Goal: Information Seeking & Learning: Learn about a topic

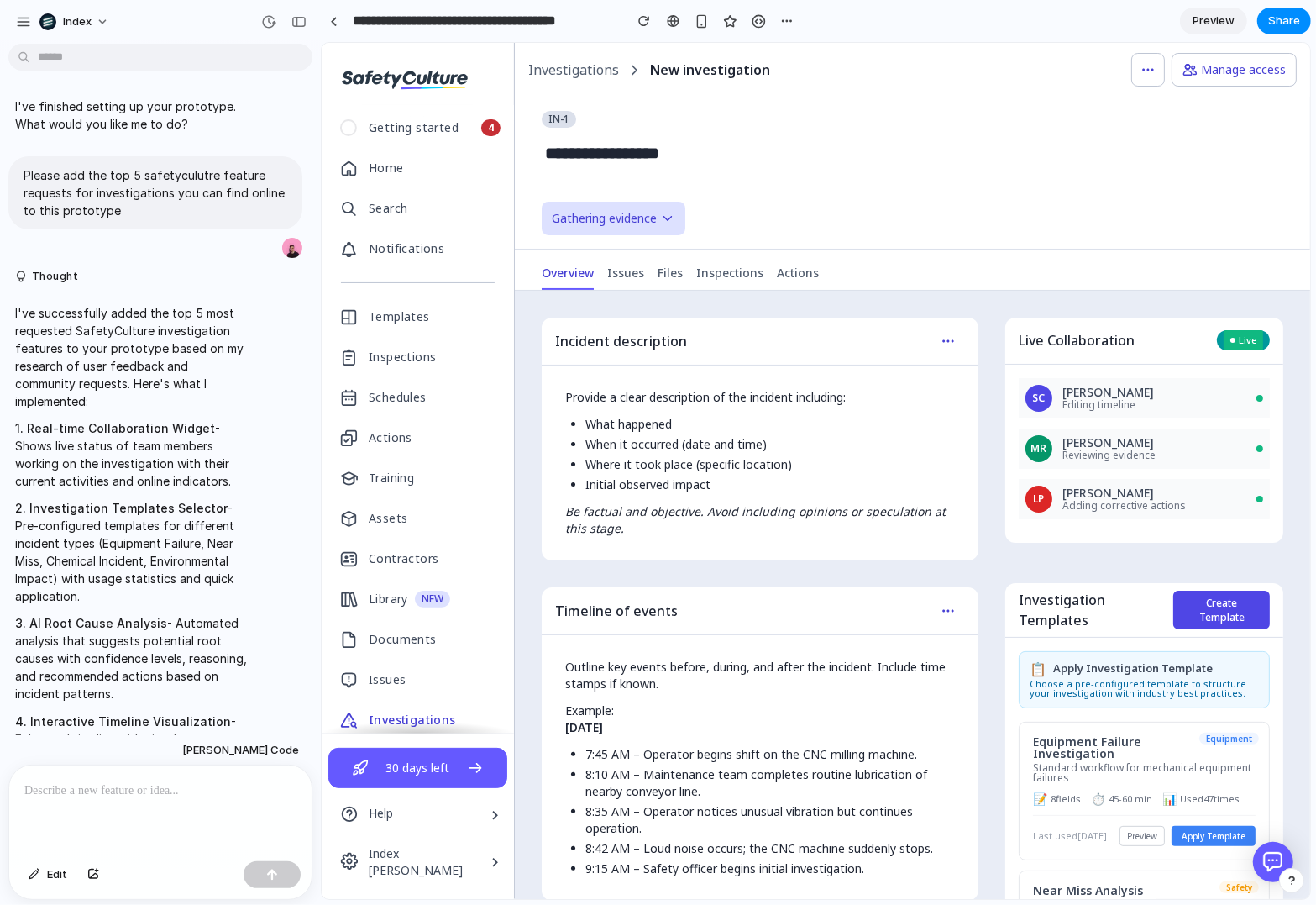
scroll to position [3216, 0]
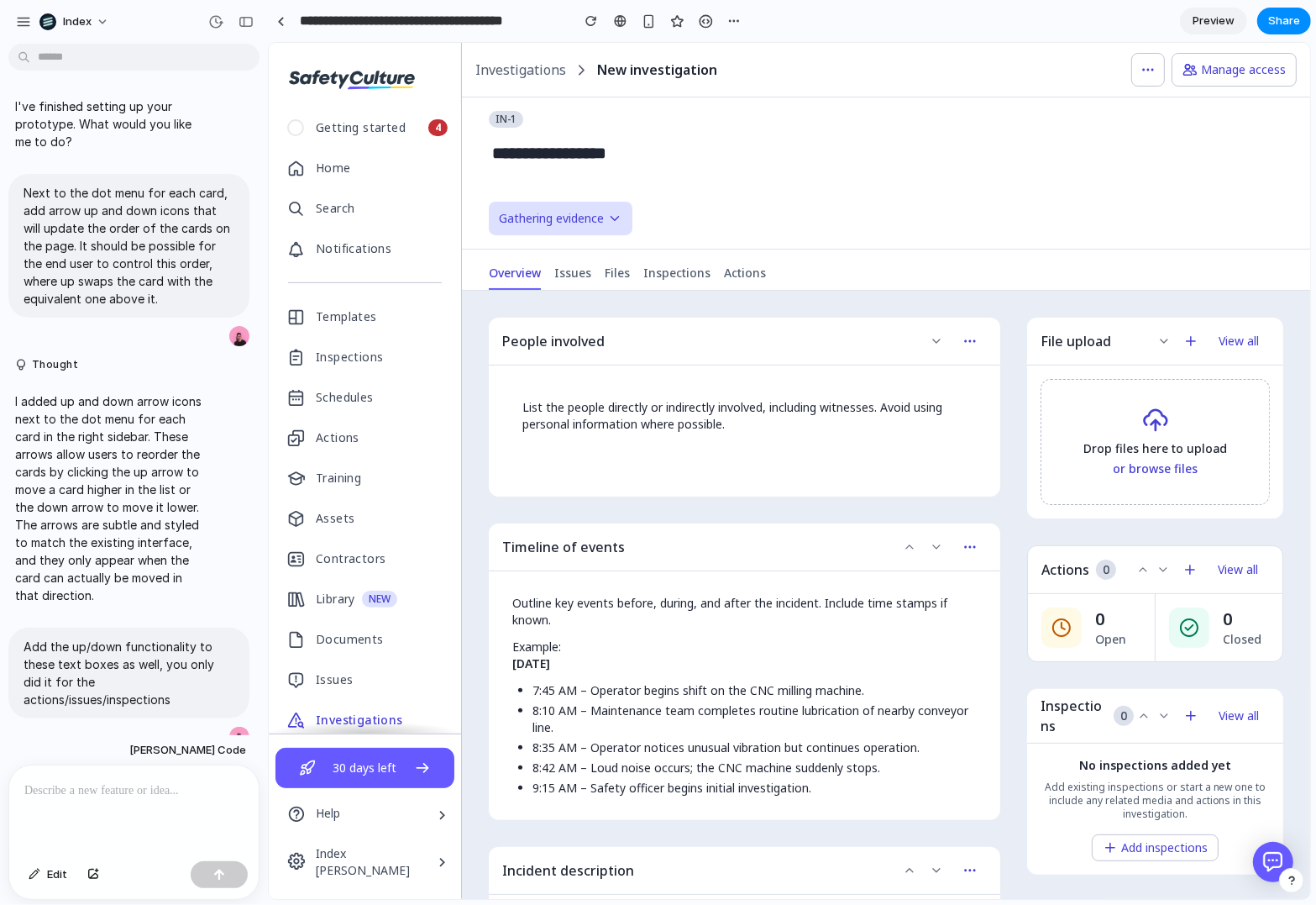
scroll to position [233, 0]
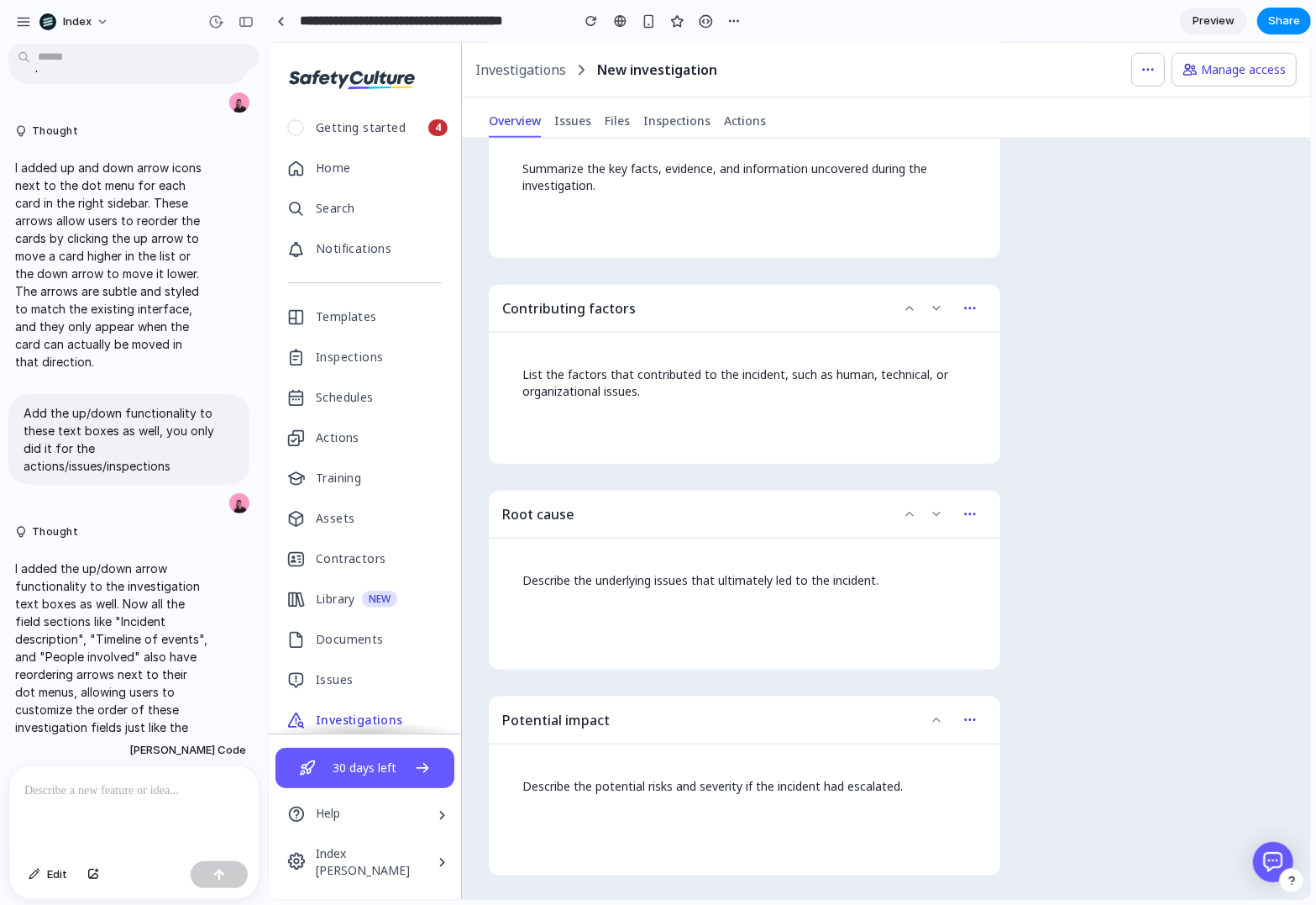
scroll to position [1256, 0]
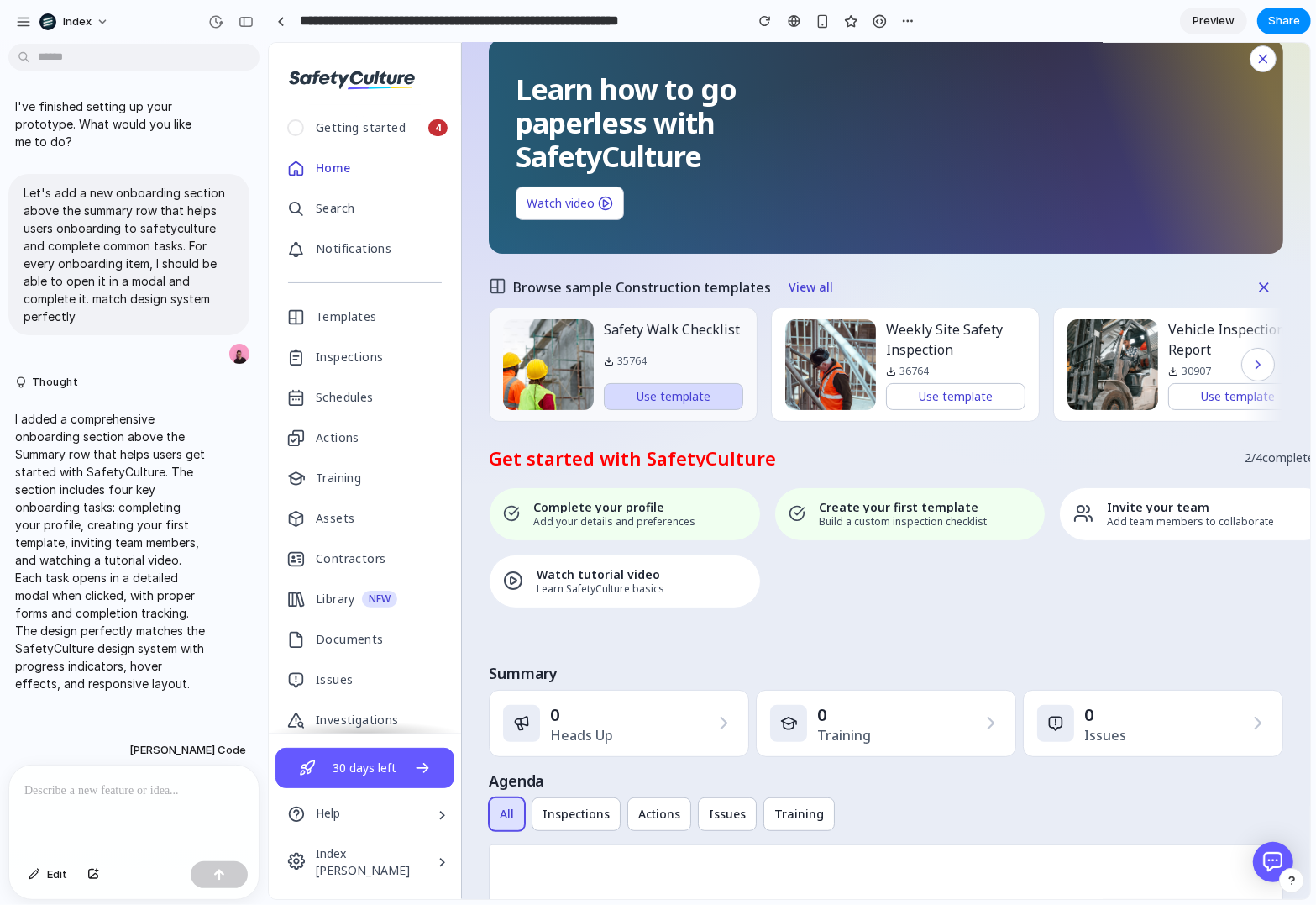
scroll to position [245, 0]
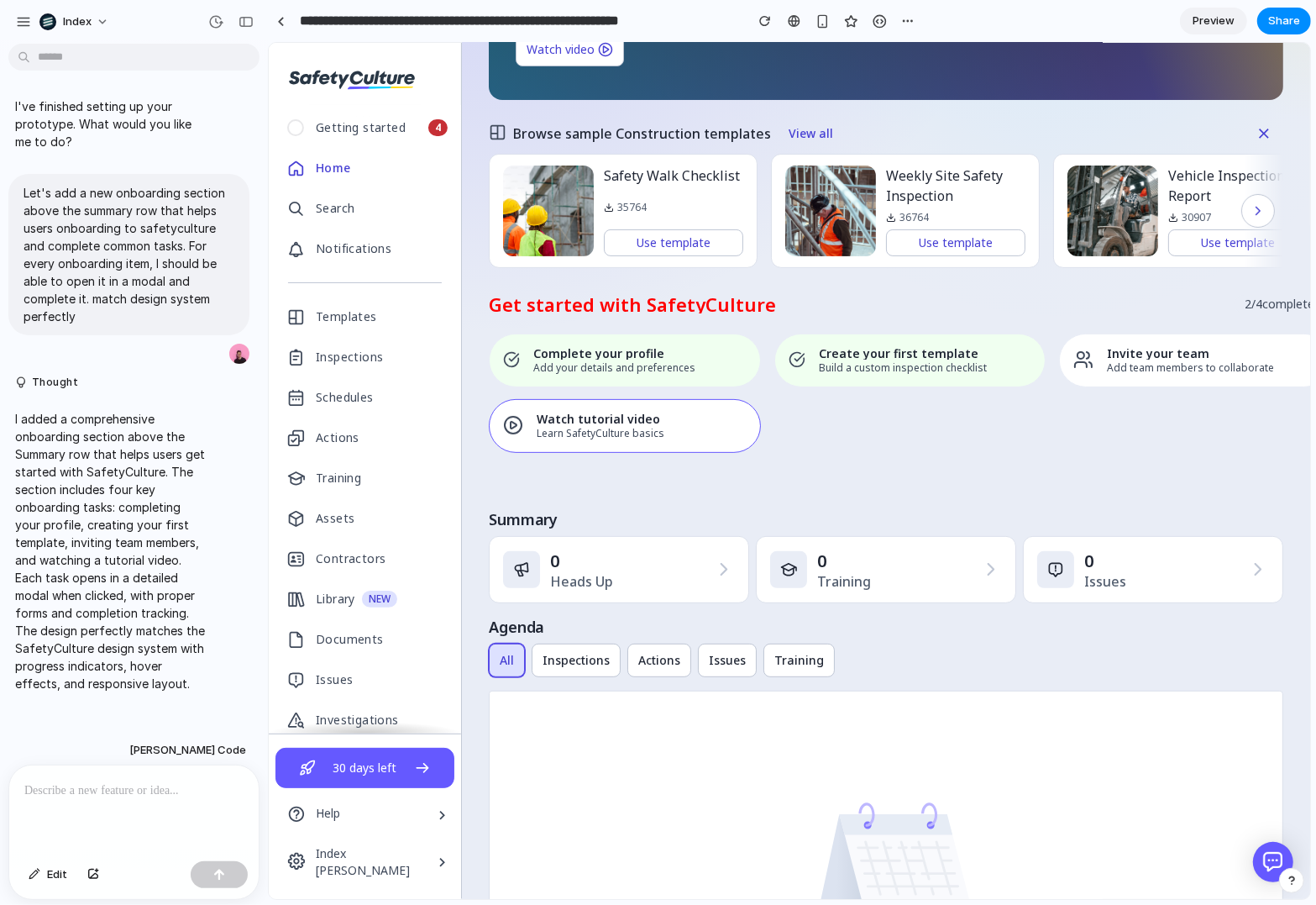
click at [562, 428] on p "Learn SafetyCulture basics" at bounding box center [641, 432] width 210 height 10
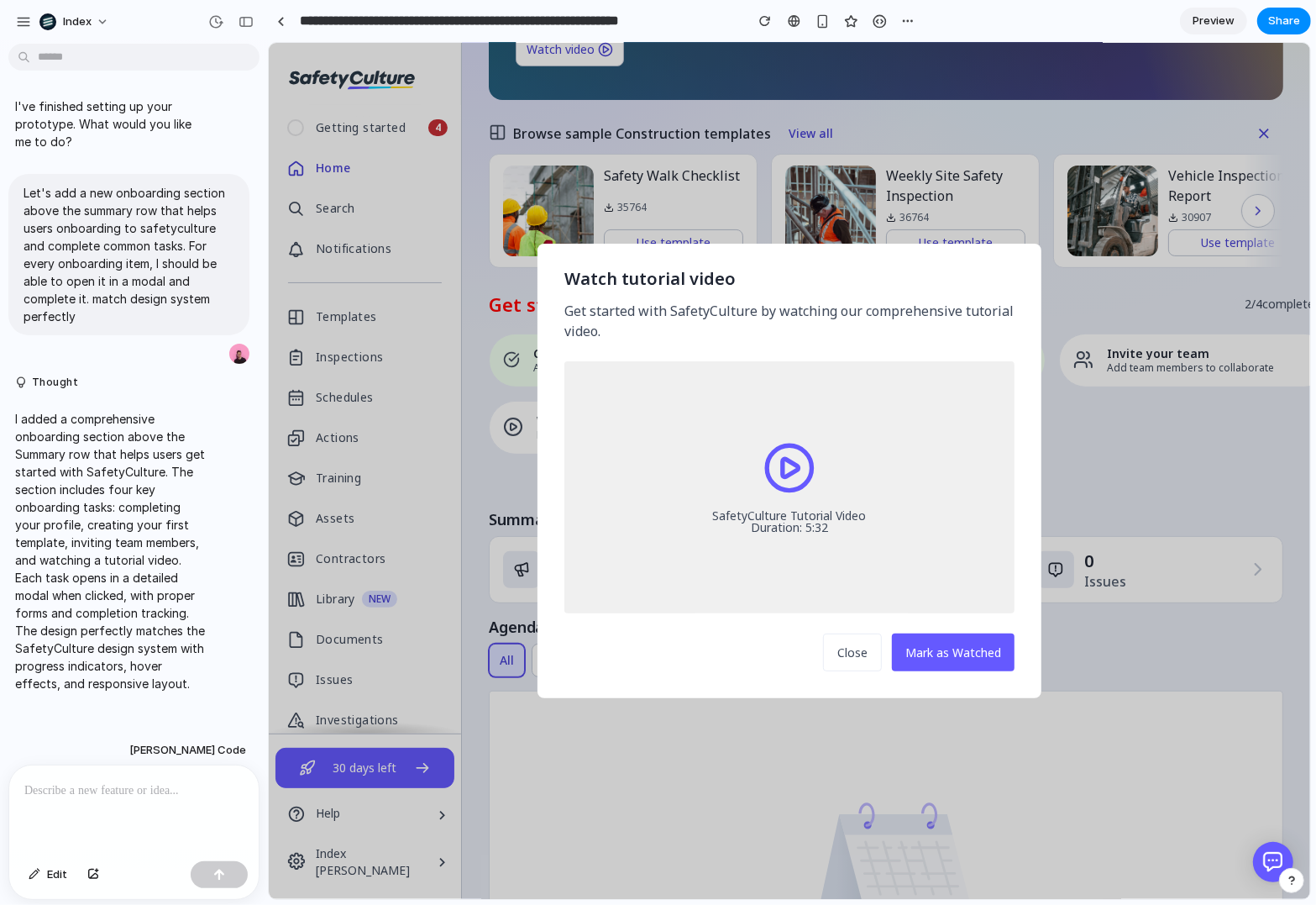
click at [859, 460] on div "SafetyCulture Tutorial Video Duration: 5:32" at bounding box center [789, 486] width 154 height 92
click at [793, 468] on icon at bounding box center [790, 467] width 16 height 18
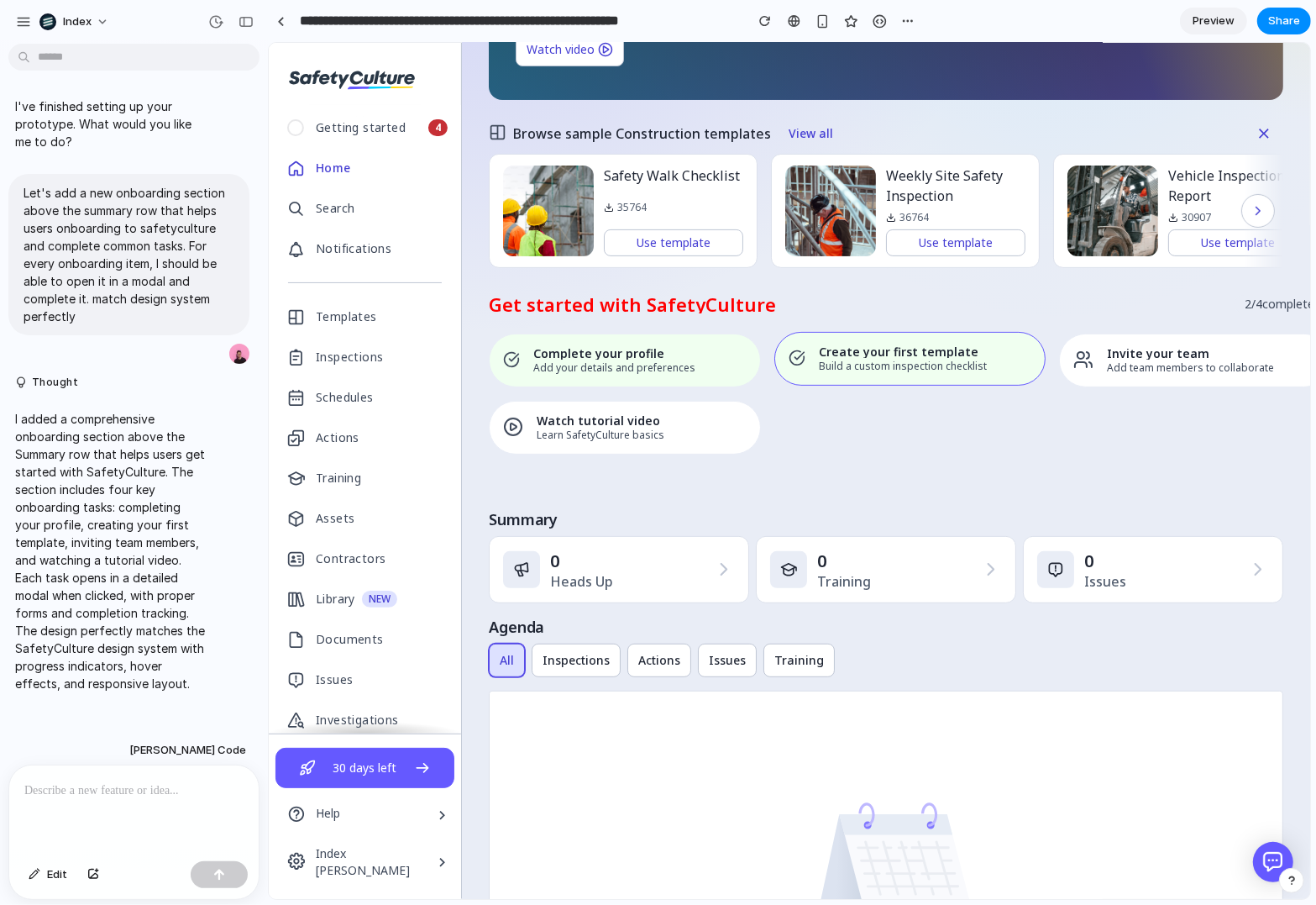
click at [976, 361] on p "Build a custom inspection checklist" at bounding box center [925, 365] width 213 height 10
click at [1158, 383] on div "Invite your team Add team members to collaborate" at bounding box center [1194, 359] width 272 height 53
